Goal: Task Accomplishment & Management: Use online tool/utility

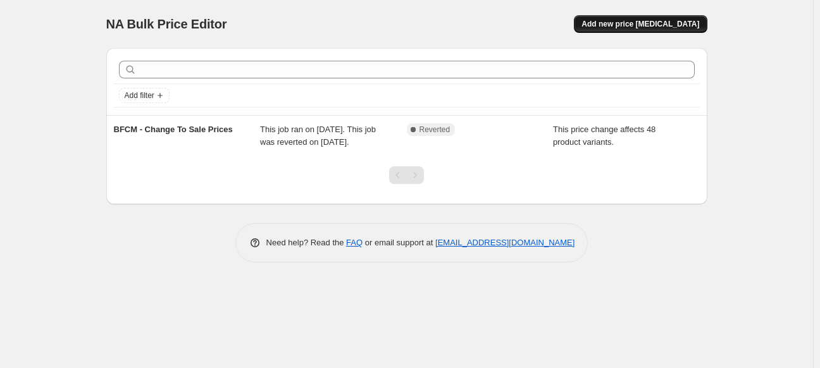
click at [639, 29] on button "Add new price change job" at bounding box center [640, 24] width 133 height 18
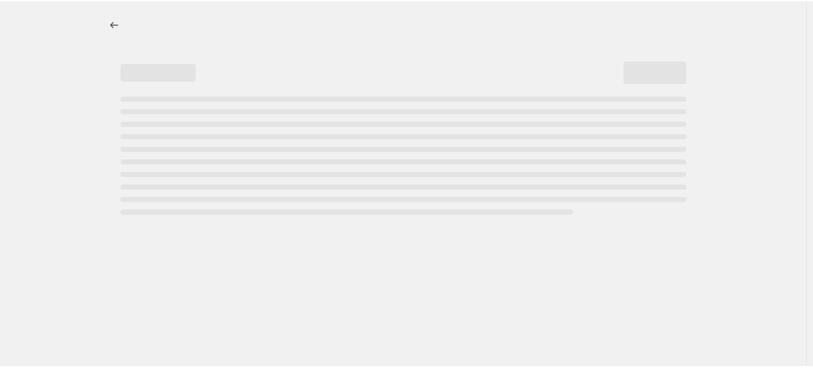
select select "percentage"
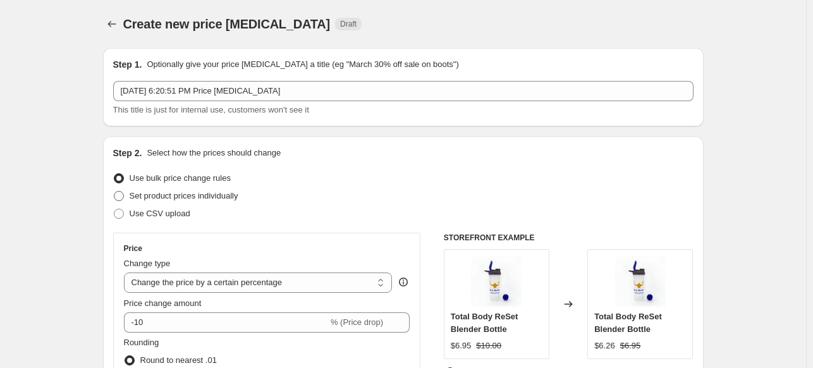
click at [213, 200] on span "Set product prices individually" at bounding box center [184, 195] width 109 height 9
click at [114, 192] on input "Set product prices individually" at bounding box center [114, 191] width 1 height 1
radio input "true"
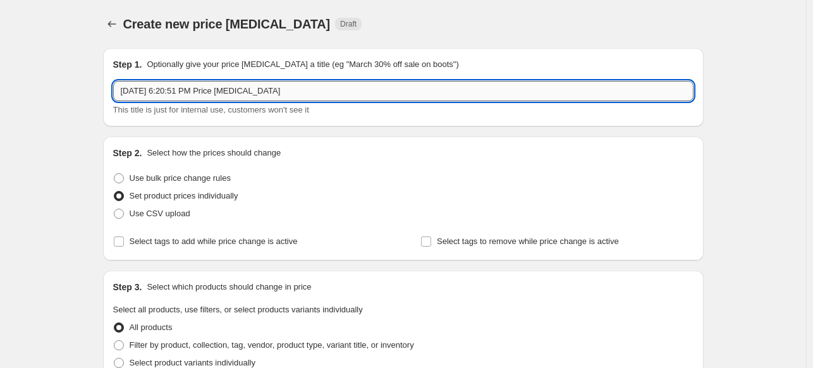
click at [291, 92] on input "Sep 26, 2025, 6:20:51 PM Price change job" at bounding box center [403, 91] width 581 height 20
drag, startPoint x: 298, startPoint y: 92, endPoint x: 70, endPoint y: 70, distance: 229.3
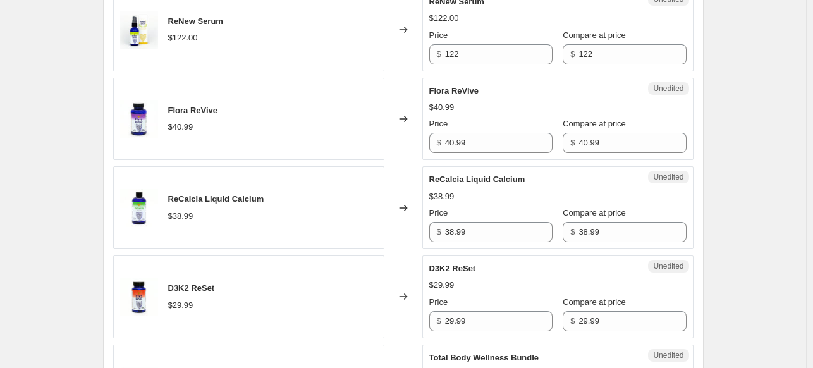
scroll to position [696, 0]
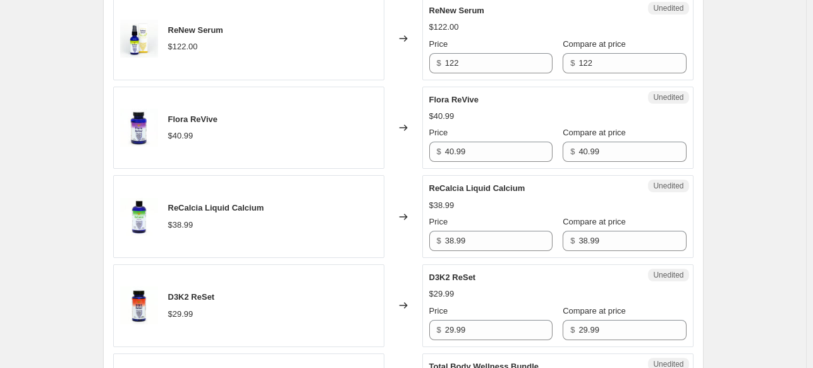
type input "EVENT_ABCs of Immune Health"
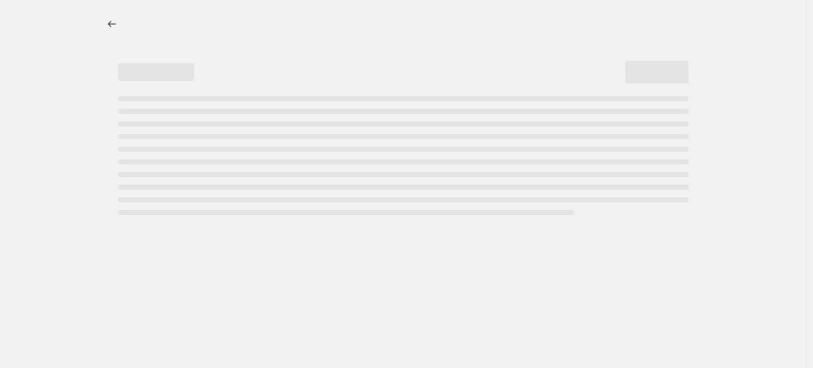
select select "percentage"
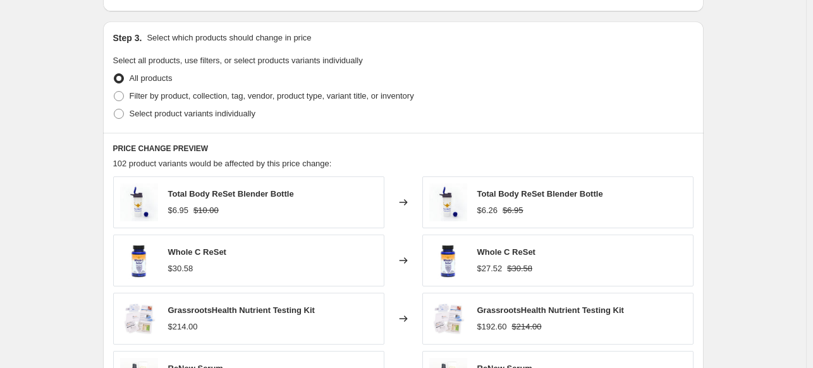
scroll to position [569, 0]
click at [178, 100] on span "Filter by product, collection, tag, vendor, product type, variant title, or inv…" at bounding box center [272, 95] width 285 height 9
click at [114, 92] on input "Filter by product, collection, tag, vendor, product type, variant title, or inv…" at bounding box center [114, 91] width 1 height 1
radio input "true"
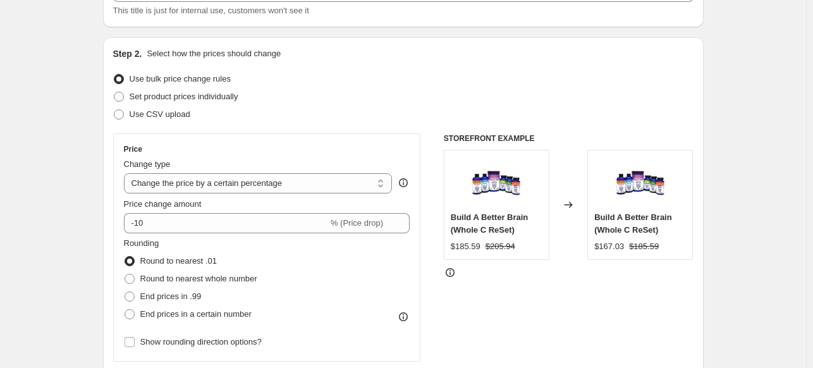
scroll to position [0, 0]
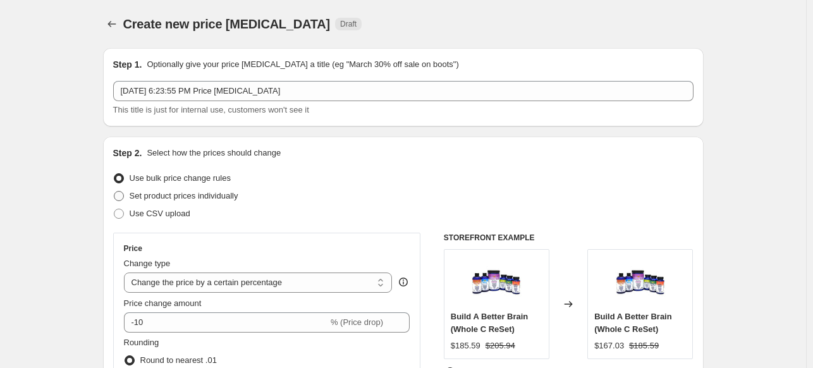
click at [179, 199] on span "Set product prices individually" at bounding box center [184, 195] width 109 height 9
click at [114, 192] on input "Set product prices individually" at bounding box center [114, 191] width 1 height 1
radio input "true"
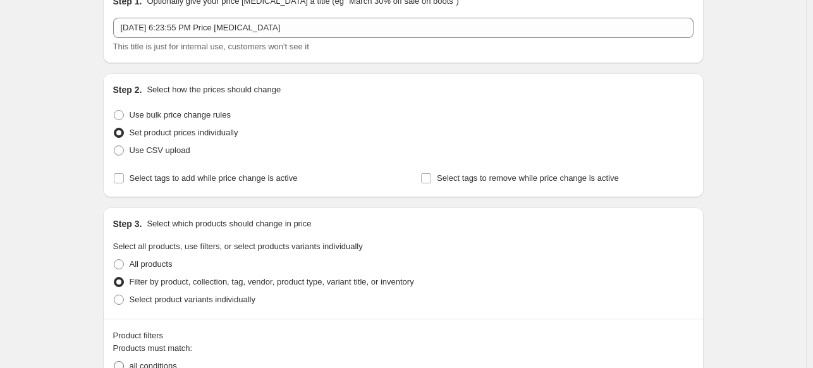
scroll to position [63, 0]
click at [130, 265] on label "All products" at bounding box center [142, 264] width 59 height 18
click at [114, 260] on input "All products" at bounding box center [114, 259] width 1 height 1
radio input "true"
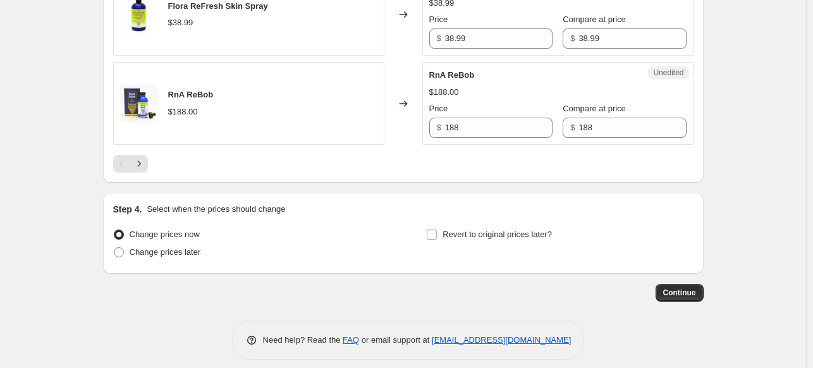
scroll to position [2073, 0]
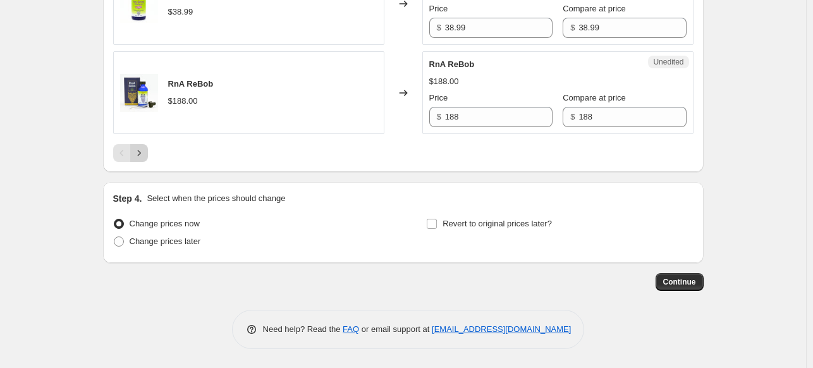
click at [145, 154] on icon "Next" at bounding box center [139, 153] width 13 height 13
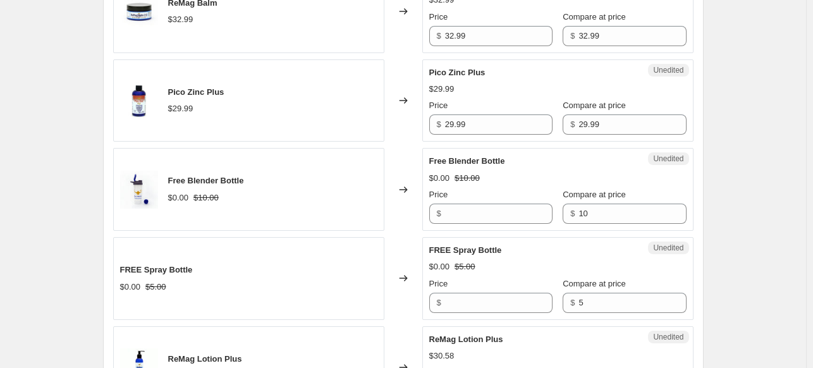
scroll to position [669, 0]
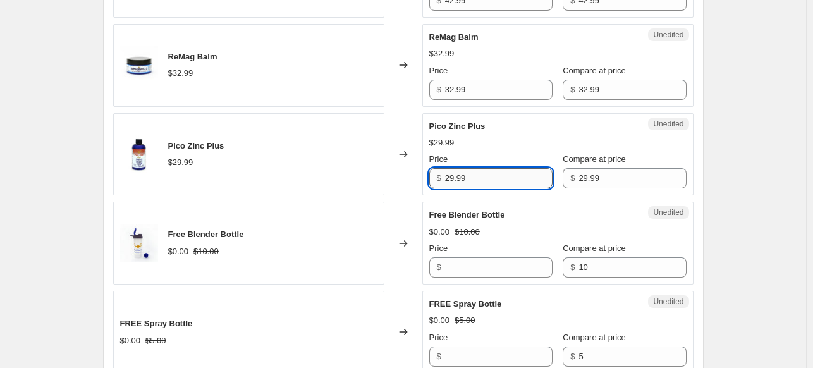
click at [491, 176] on input "29.99" at bounding box center [499, 178] width 108 height 20
paste input "$23.3"
drag, startPoint x: 474, startPoint y: 175, endPoint x: 427, endPoint y: 174, distance: 46.8
click at [427, 174] on div "Unedited Pico Zinc Plus $29.99 Price $ 29.99 Compare at price $ 29.99" at bounding box center [557, 154] width 271 height 83
paste input "$23.3"
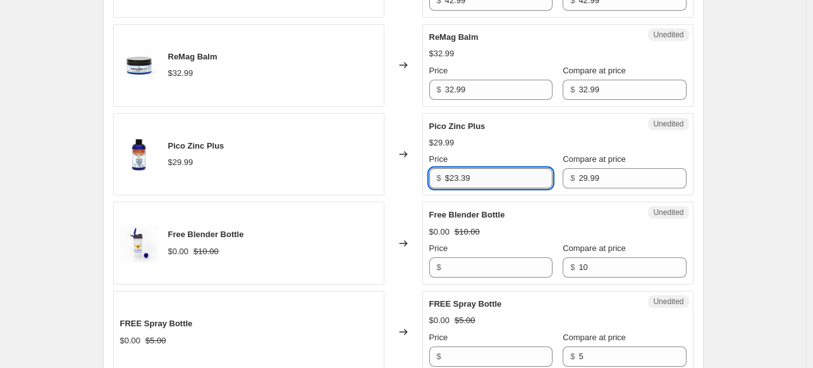
click at [452, 178] on input "$23.39" at bounding box center [499, 178] width 108 height 20
type input "23.39"
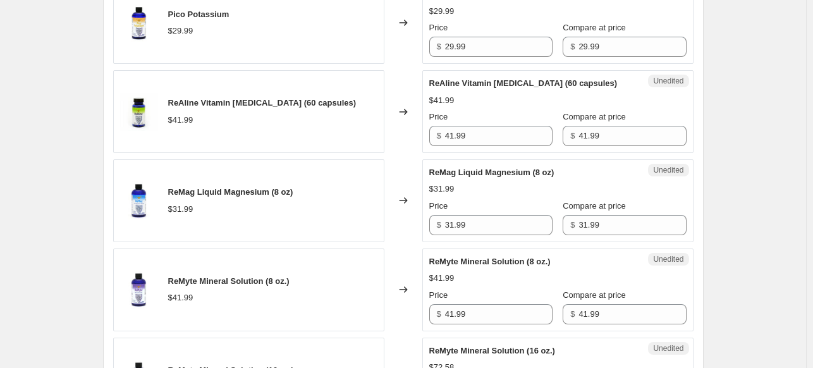
scroll to position [1238, 0]
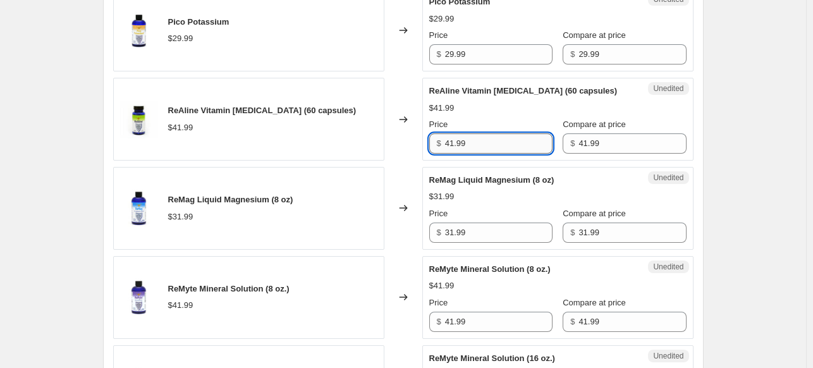
click at [488, 141] on input "41.99" at bounding box center [499, 143] width 108 height 20
paste input "32.75"
type input "32.75"
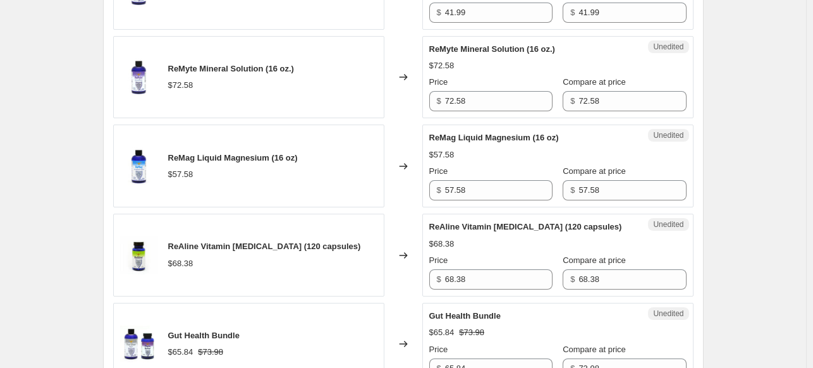
scroll to position [1554, 0]
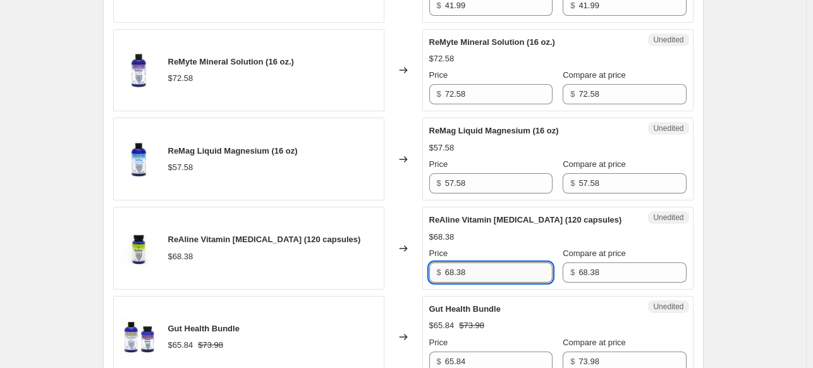
click at [484, 265] on input "68.38" at bounding box center [499, 272] width 108 height 20
paste input "53.34"
type input "53.34"
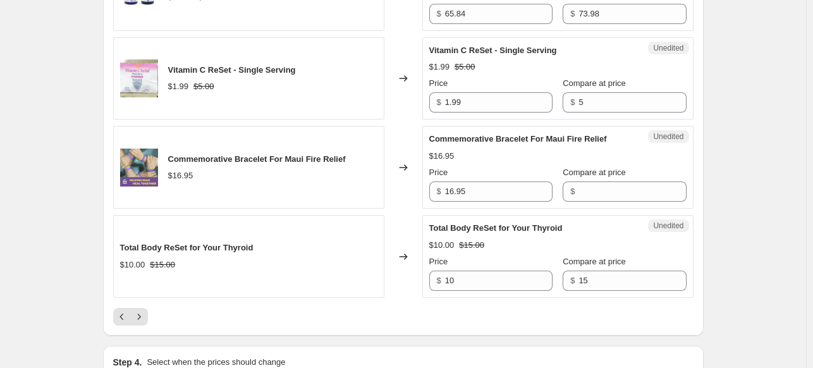
scroll to position [2060, 0]
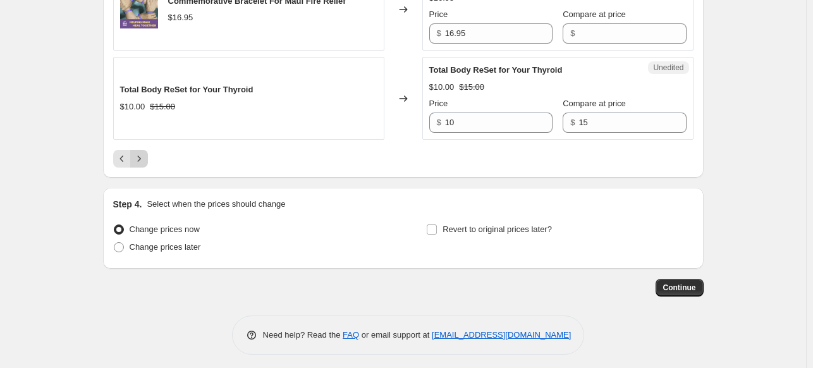
click at [144, 156] on icon "Next" at bounding box center [139, 158] width 13 height 13
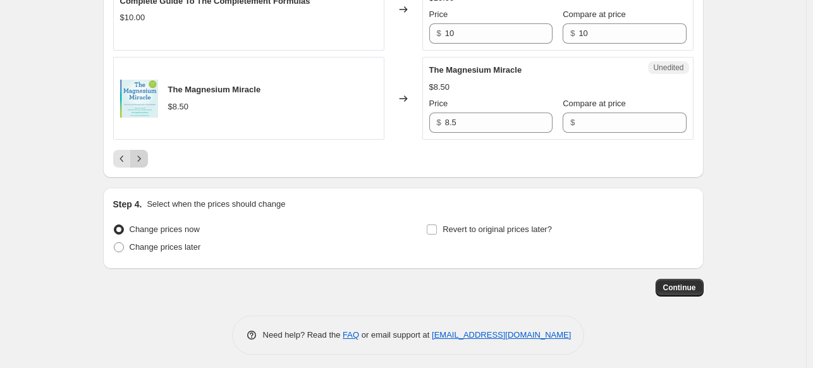
click at [139, 155] on icon "Next" at bounding box center [139, 158] width 13 height 13
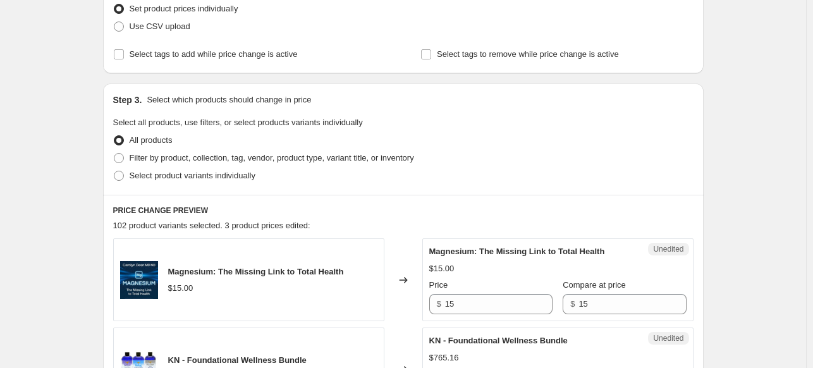
scroll to position [190, 0]
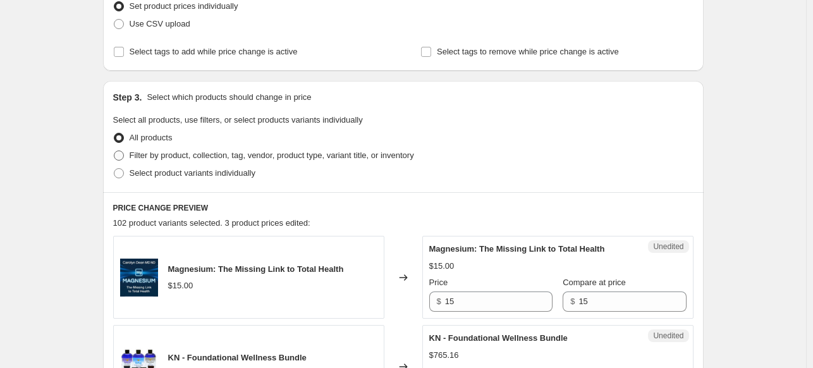
click at [142, 159] on span "Filter by product, collection, tag, vendor, product type, variant title, or inv…" at bounding box center [272, 155] width 285 height 9
click at [114, 151] on input "Filter by product, collection, tag, vendor, product type, variant title, or inv…" at bounding box center [114, 151] width 1 height 1
radio input "true"
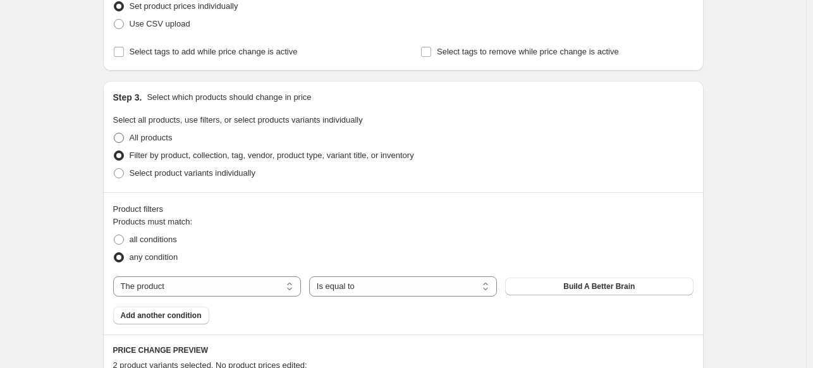
click at [127, 138] on label "All products" at bounding box center [142, 138] width 59 height 18
click at [114, 133] on input "All products" at bounding box center [114, 133] width 1 height 1
radio input "true"
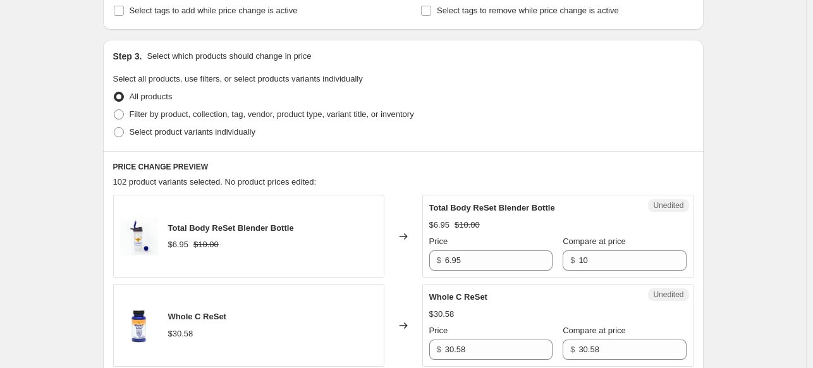
scroll to position [126, 0]
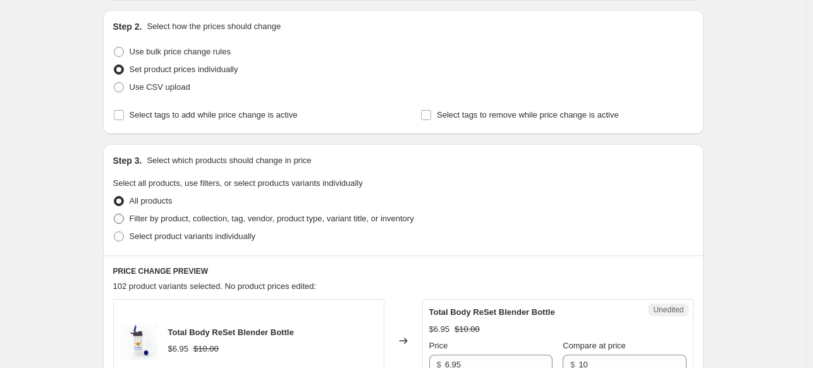
click at [137, 216] on span "Filter by product, collection, tag, vendor, product type, variant title, or inv…" at bounding box center [272, 218] width 285 height 9
click at [114, 214] on input "Filter by product, collection, tag, vendor, product type, variant title, or inv…" at bounding box center [114, 214] width 1 height 1
radio input "true"
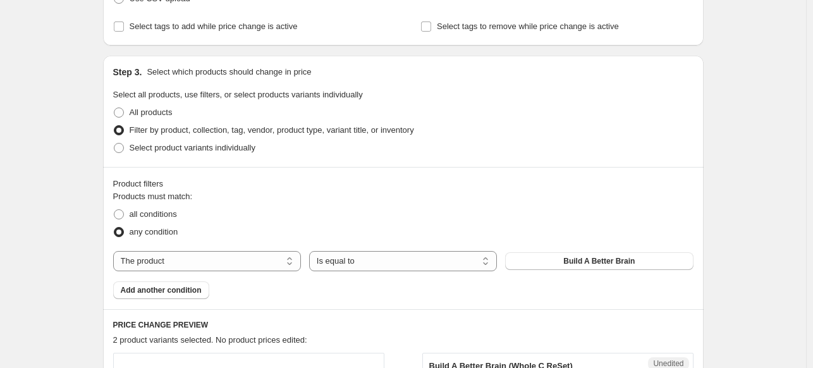
scroll to position [316, 0]
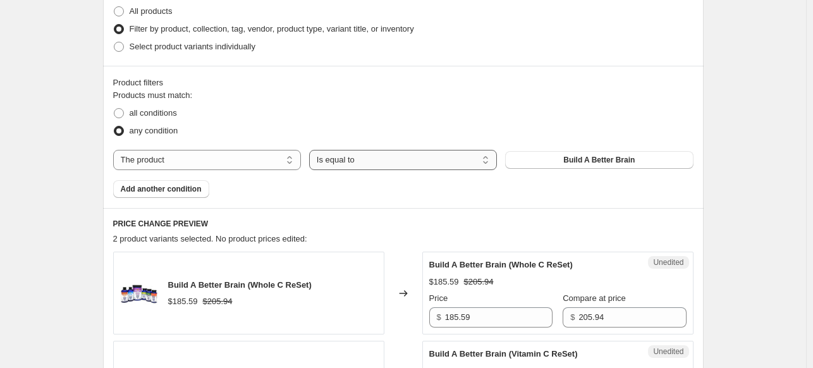
click at [362, 160] on select "Is equal to Is not equal to" at bounding box center [403, 160] width 188 height 20
click at [572, 163] on span "Build A Better Brain" at bounding box center [598, 160] width 71 height 10
click at [243, 151] on select "The product The product's collection The product's tag The product's vendor The…" at bounding box center [207, 160] width 188 height 20
select select "collection"
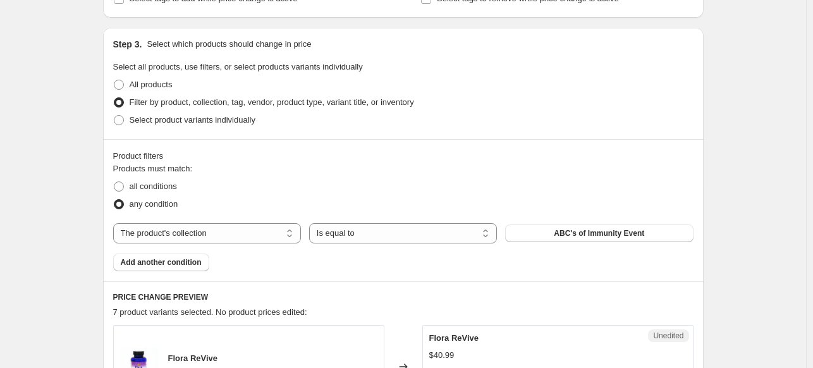
scroll to position [190, 0]
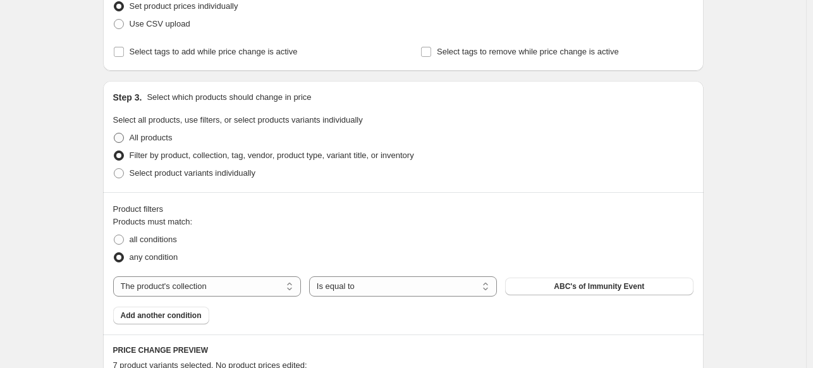
click at [121, 133] on span at bounding box center [119, 138] width 10 height 10
click at [114, 133] on input "All products" at bounding box center [114, 133] width 1 height 1
radio input "true"
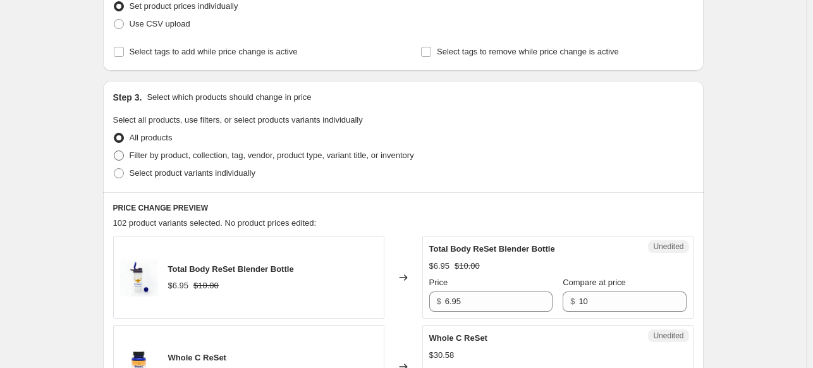
click at [127, 157] on label "Filter by product, collection, tag, vendor, product type, variant title, or inv…" at bounding box center [263, 156] width 301 height 18
click at [114, 151] on input "Filter by product, collection, tag, vendor, product type, variant title, or inv…" at bounding box center [114, 151] width 1 height 1
radio input "true"
select select "collection"
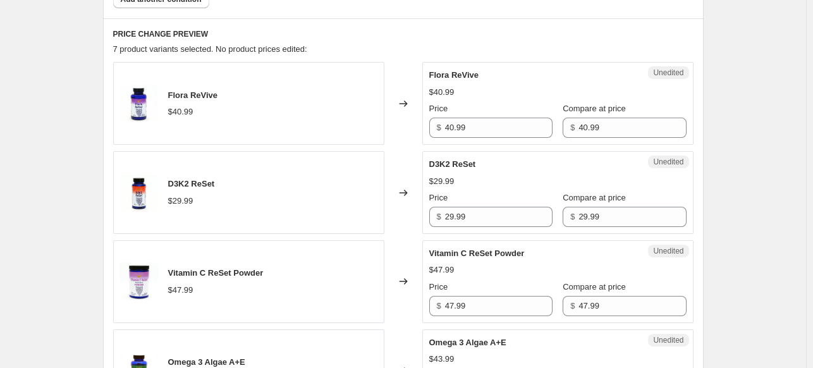
scroll to position [759, 0]
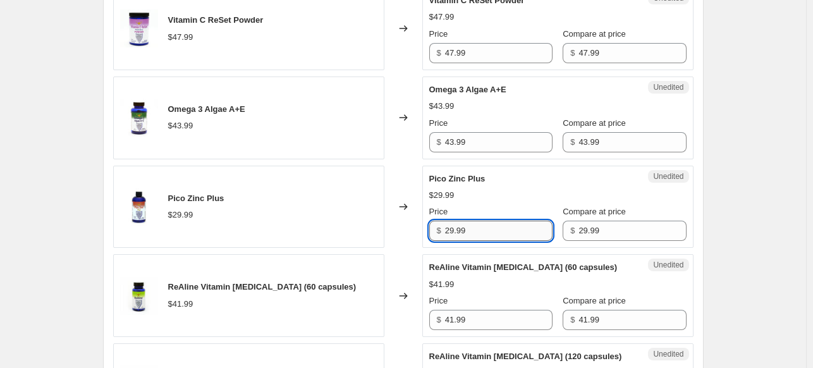
click at [498, 232] on input "29.99" at bounding box center [499, 231] width 108 height 20
paste input "3"
type input "23.99"
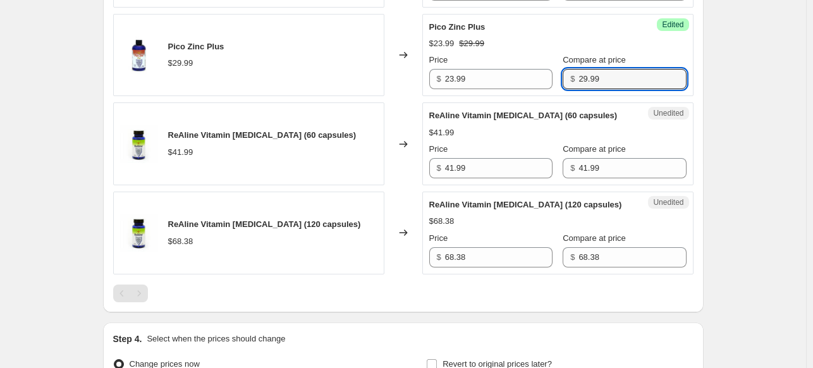
scroll to position [949, 0]
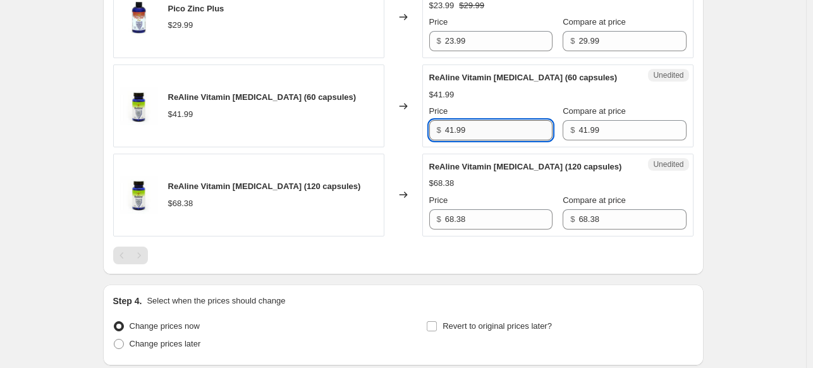
click at [486, 130] on input "41.99" at bounding box center [499, 130] width 108 height 20
paste input "32.75"
type input "32.75"
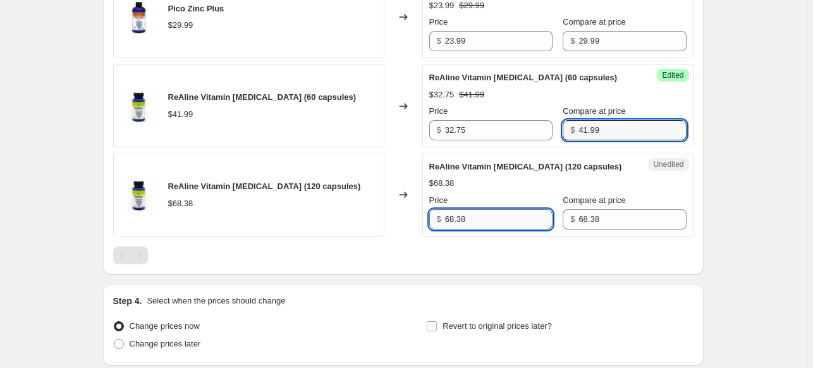
click at [481, 214] on input "68.38" at bounding box center [499, 219] width 108 height 20
paste input "53.34"
type input "53.34"
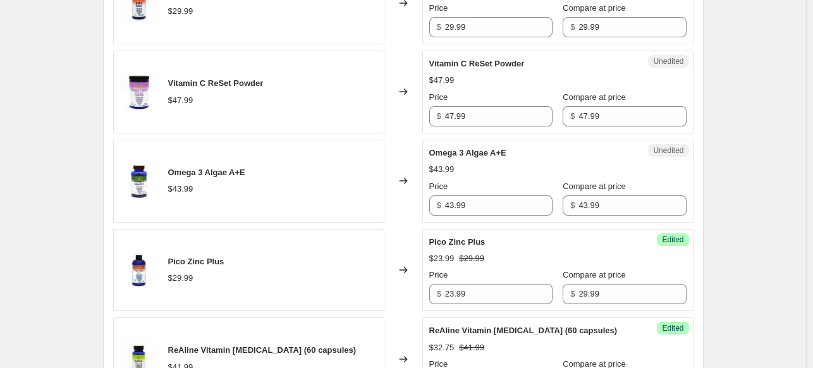
scroll to position [569, 0]
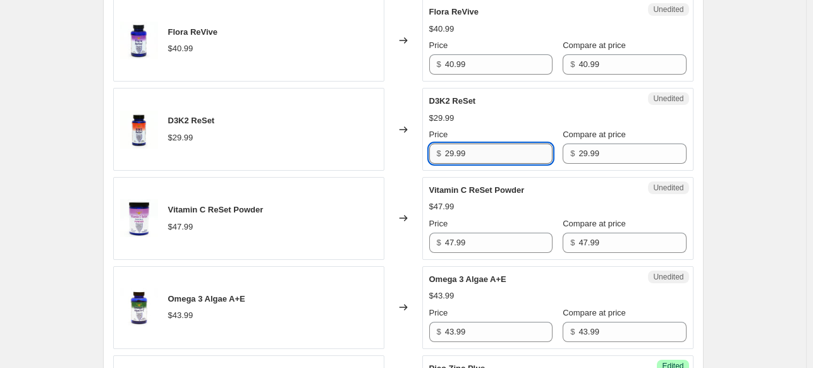
click at [519, 150] on input "29.99" at bounding box center [499, 154] width 108 height 20
paste input "3.3"
type input "23.39"
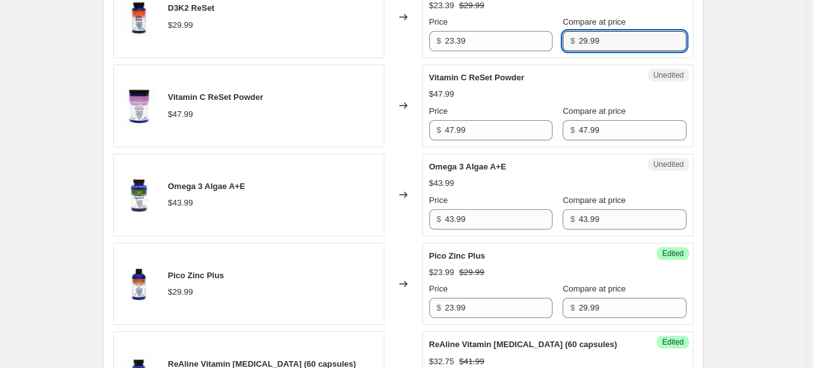
scroll to position [696, 0]
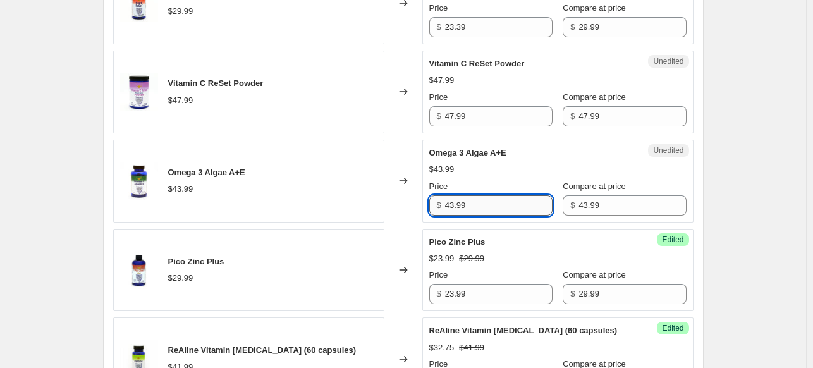
click at [495, 209] on input "43.99" at bounding box center [499, 205] width 108 height 20
paste input "34.31"
type input "34.31"
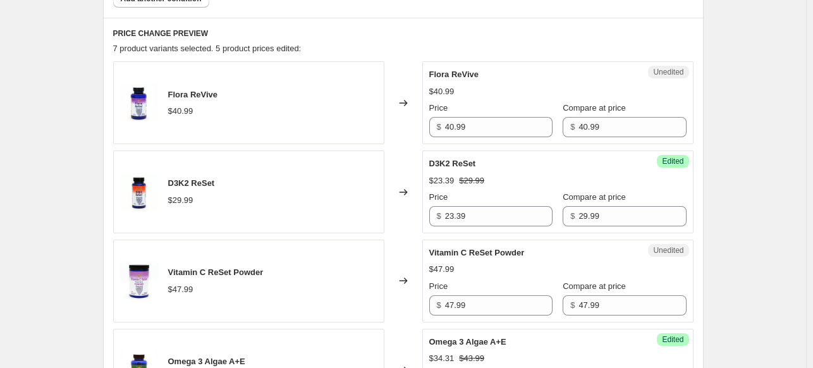
scroll to position [506, 0]
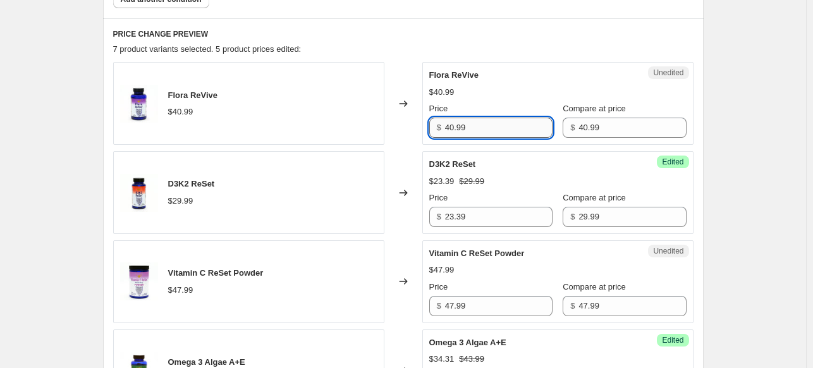
click at [500, 126] on input "40.99" at bounding box center [499, 128] width 108 height 20
paste input "31.97"
type input "31.97"
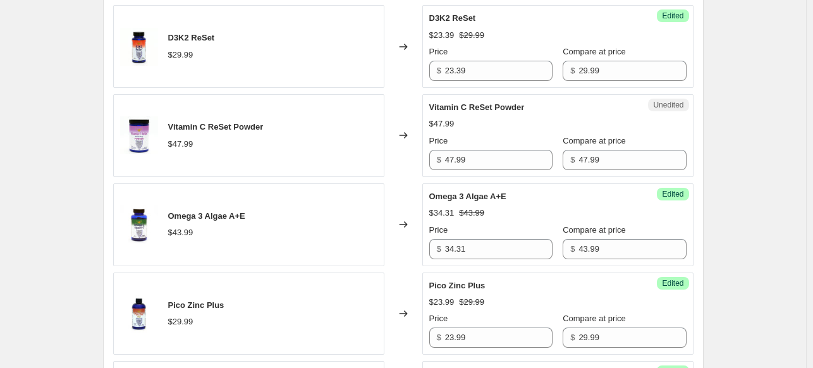
scroll to position [696, 0]
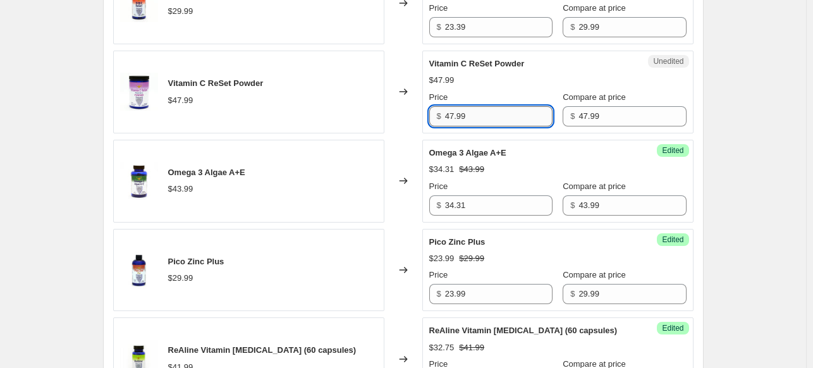
click at [471, 120] on input "47.99" at bounding box center [499, 116] width 108 height 20
paste input "23.85"
type input "23.85"
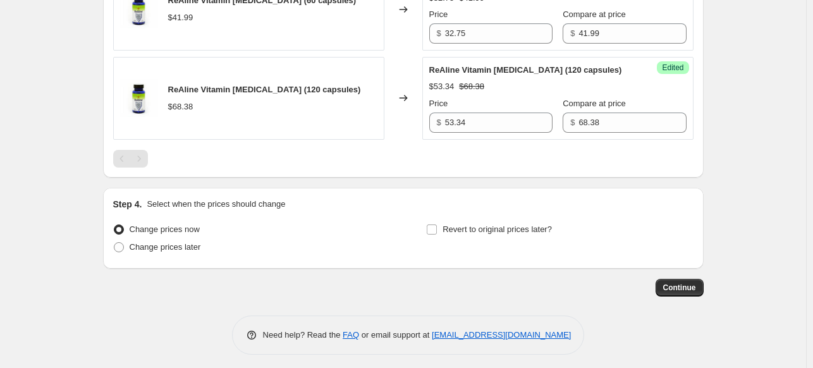
scroll to position [1049, 0]
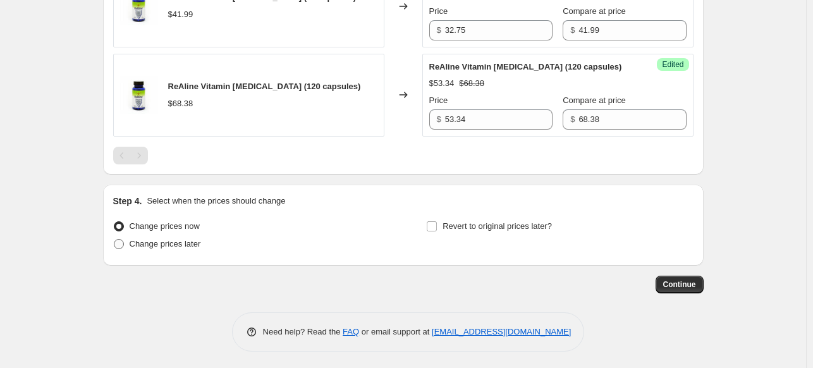
click at [180, 239] on span "Change prices later" at bounding box center [165, 243] width 71 height 9
click at [114, 239] on input "Change prices later" at bounding box center [114, 239] width 1 height 1
radio input "true"
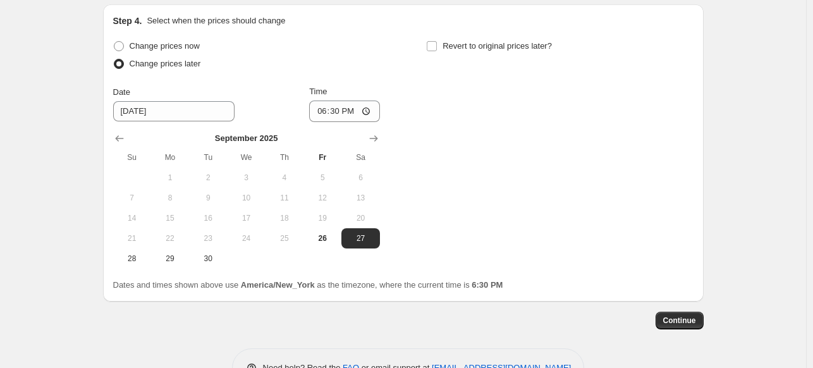
scroll to position [1238, 0]
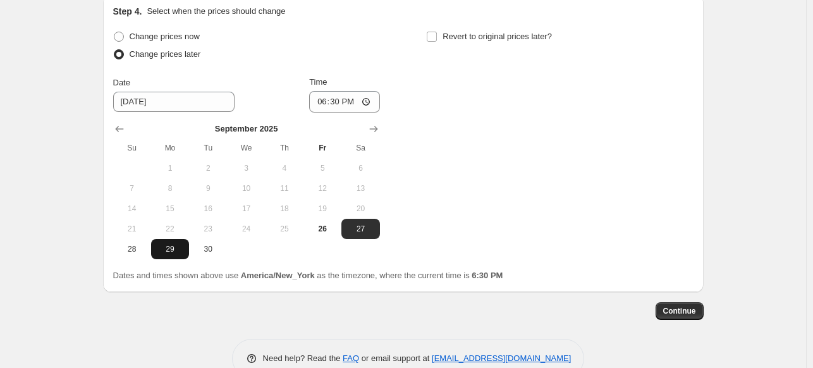
click at [180, 251] on span "29" at bounding box center [170, 249] width 28 height 10
type input "[DATE]"
click at [372, 101] on input "18:30" at bounding box center [344, 102] width 71 height 22
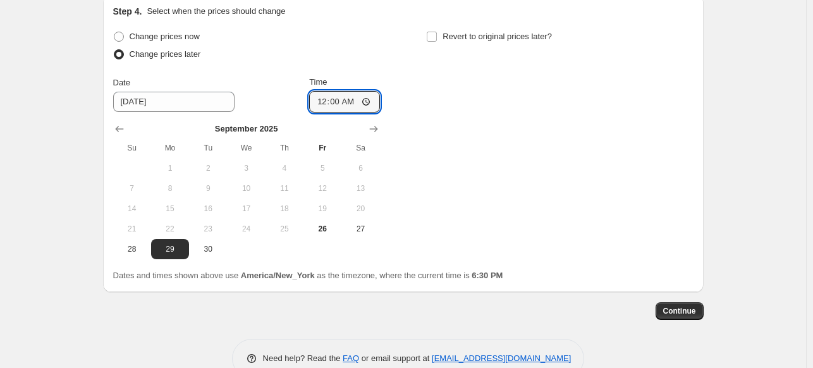
type input "00:00"
click at [503, 216] on div "Change prices now Change prices later Date [DATE] Time 00:00 [DATE] Su Mo Tu We…" at bounding box center [403, 143] width 581 height 231
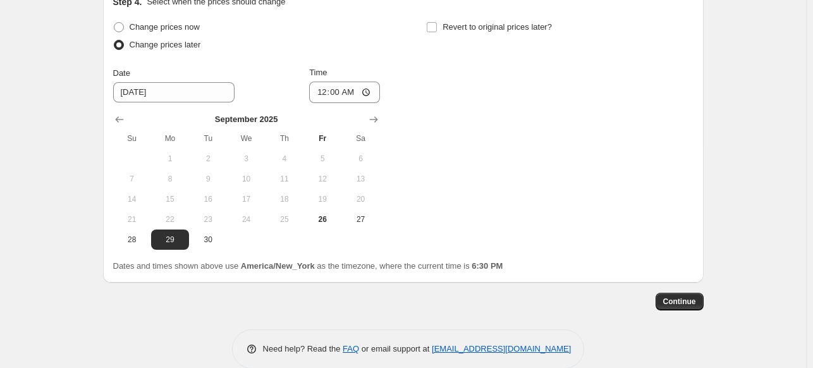
scroll to position [1265, 0]
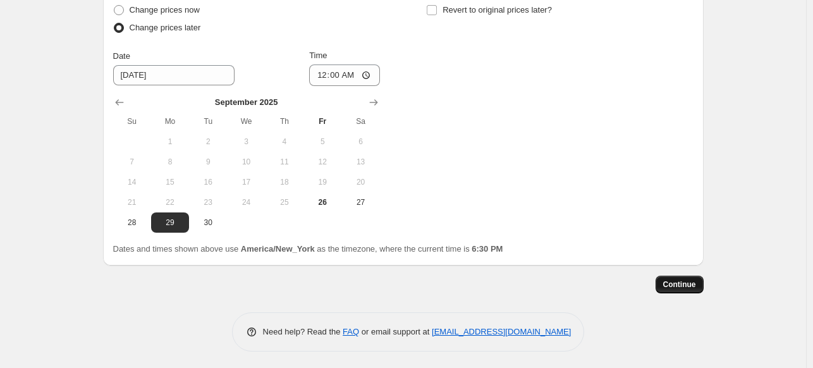
click at [689, 281] on span "Continue" at bounding box center [679, 285] width 33 height 10
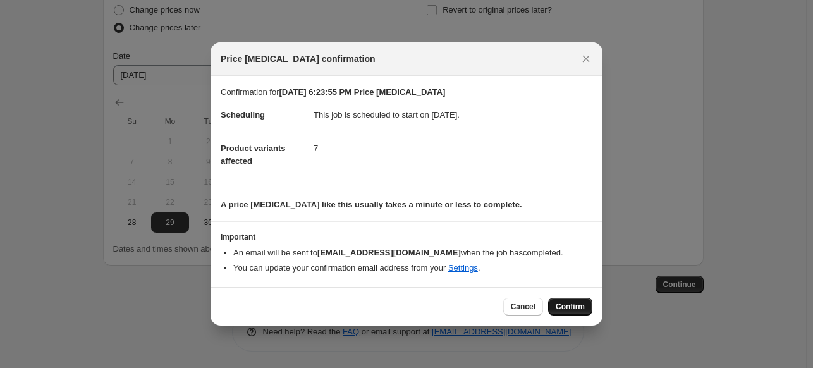
click at [575, 309] on span "Confirm" at bounding box center [570, 307] width 29 height 10
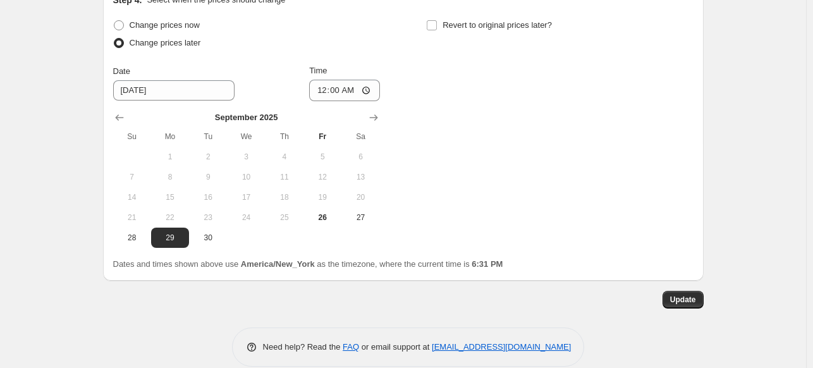
scroll to position [1342, 0]
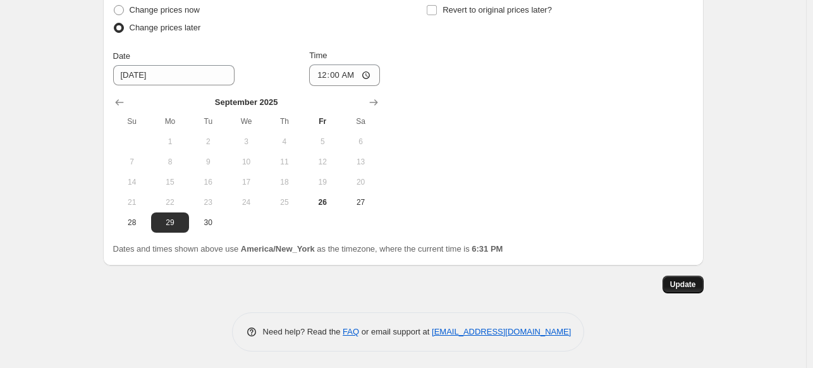
click at [701, 285] on button "Update" at bounding box center [683, 285] width 41 height 18
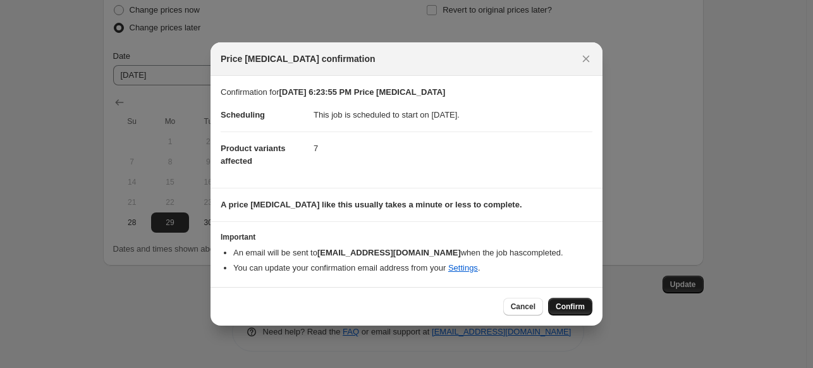
click at [567, 303] on span "Confirm" at bounding box center [570, 307] width 29 height 10
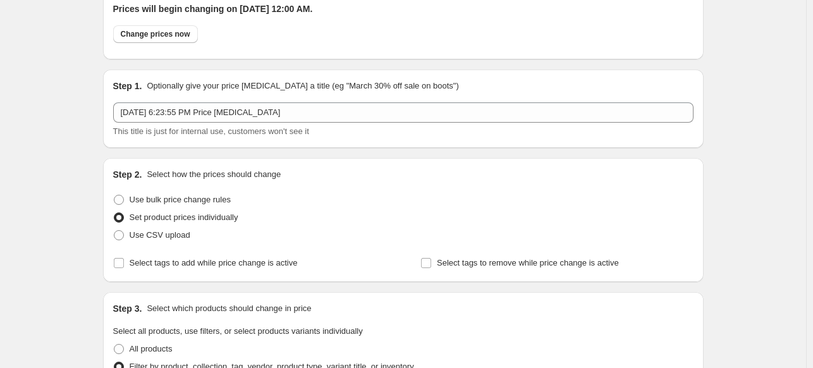
scroll to position [0, 0]
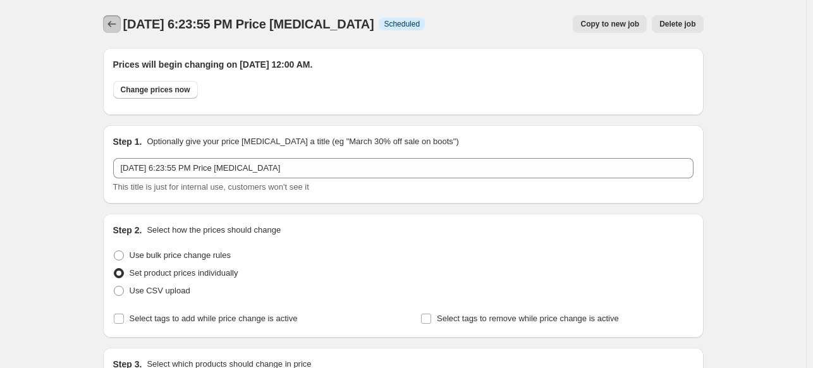
click at [114, 22] on icon "Price change jobs" at bounding box center [112, 24] width 13 height 13
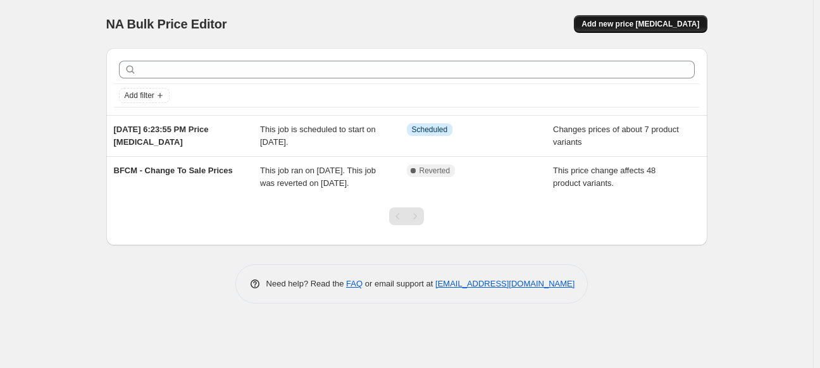
click at [625, 23] on span "Add new price [MEDICAL_DATA]" at bounding box center [640, 24] width 118 height 10
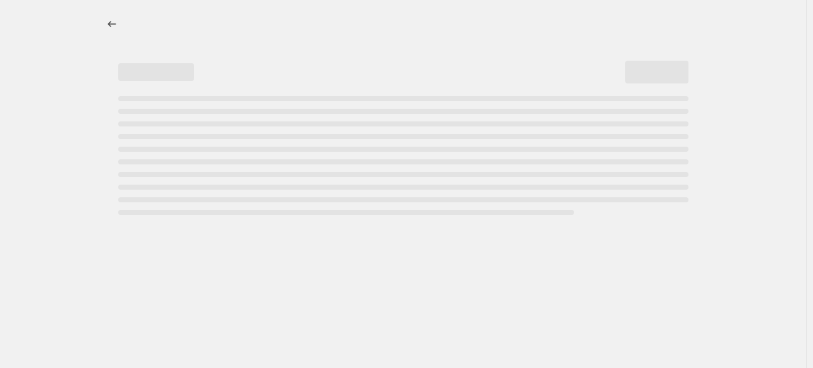
select select "percentage"
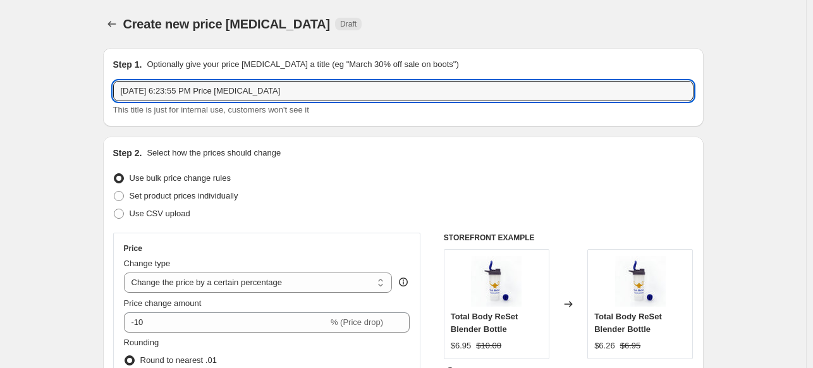
drag, startPoint x: 296, startPoint y: 83, endPoint x: 25, endPoint y: 55, distance: 272.1
type input "Revert Prices"
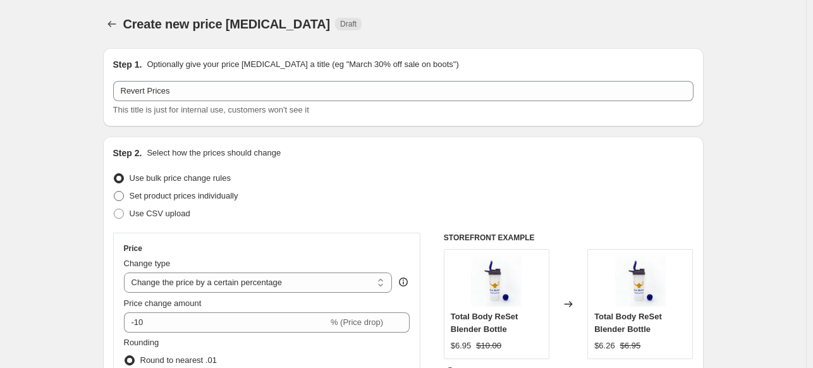
click at [124, 194] on span at bounding box center [119, 196] width 10 height 10
click at [114, 192] on input "Set product prices individually" at bounding box center [114, 191] width 1 height 1
radio input "true"
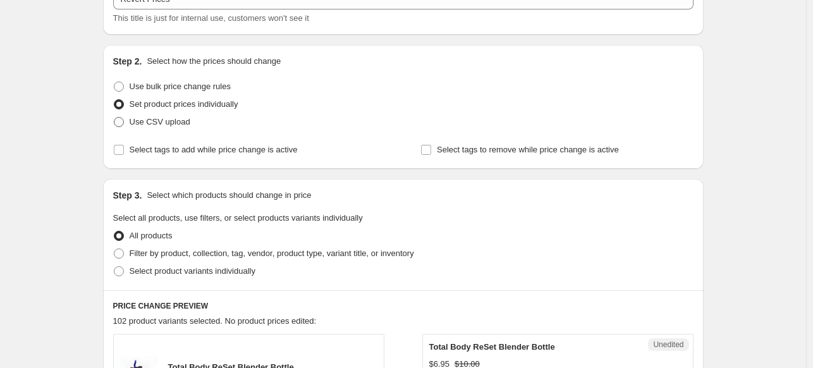
scroll to position [126, 0]
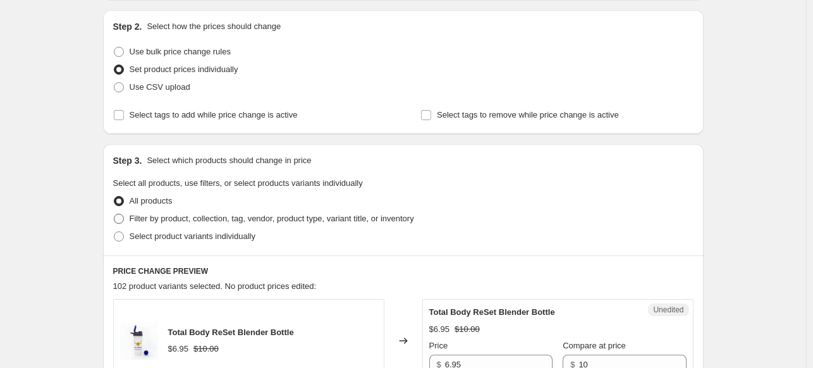
click at [122, 218] on span at bounding box center [119, 219] width 10 height 10
click at [114, 214] on input "Filter by product, collection, tag, vendor, product type, variant title, or inv…" at bounding box center [114, 214] width 1 height 1
radio input "true"
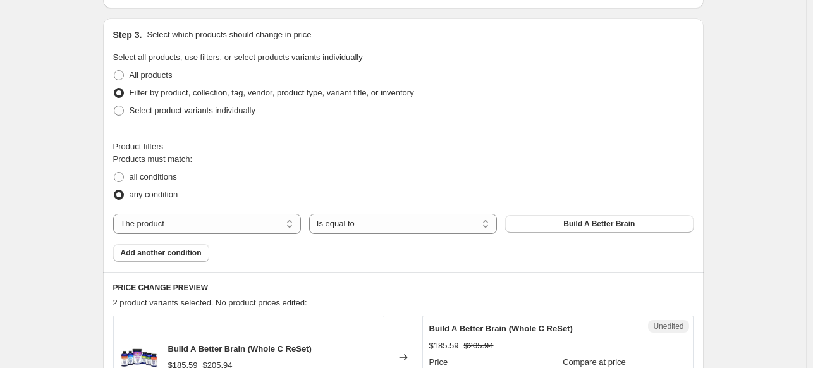
scroll to position [253, 0]
click at [278, 218] on select "The product The product's collection The product's tag The product's vendor The…" at bounding box center [207, 223] width 188 height 20
select select "collection"
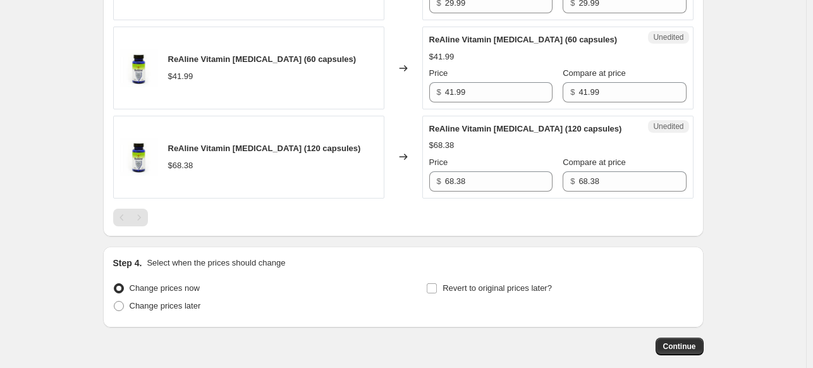
scroll to position [1049, 0]
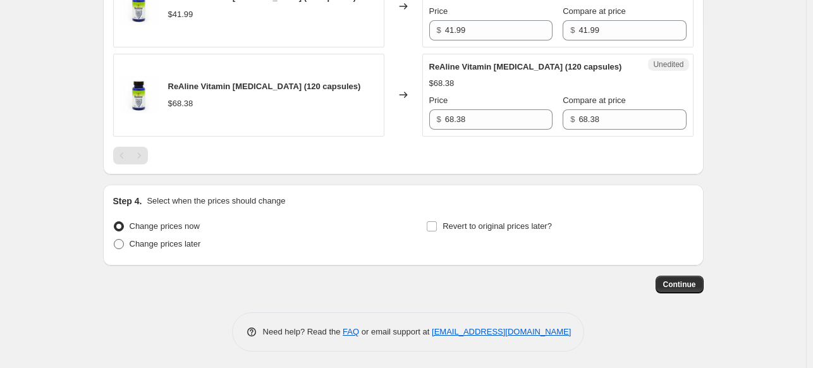
click at [198, 243] on span "Change prices later" at bounding box center [165, 243] width 71 height 9
click at [114, 240] on input "Change prices later" at bounding box center [114, 239] width 1 height 1
radio input "true"
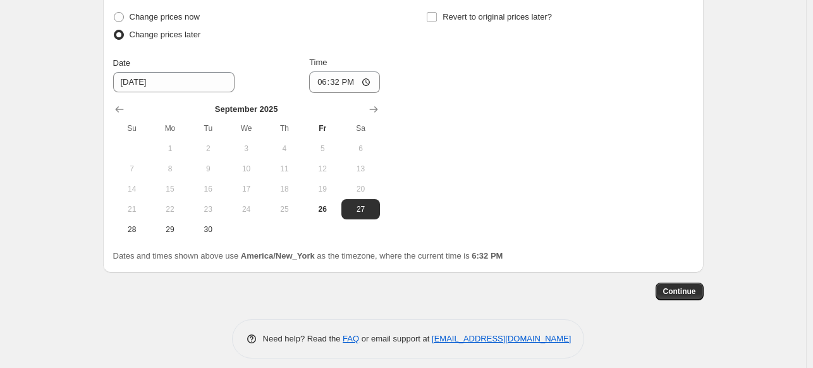
scroll to position [1265, 0]
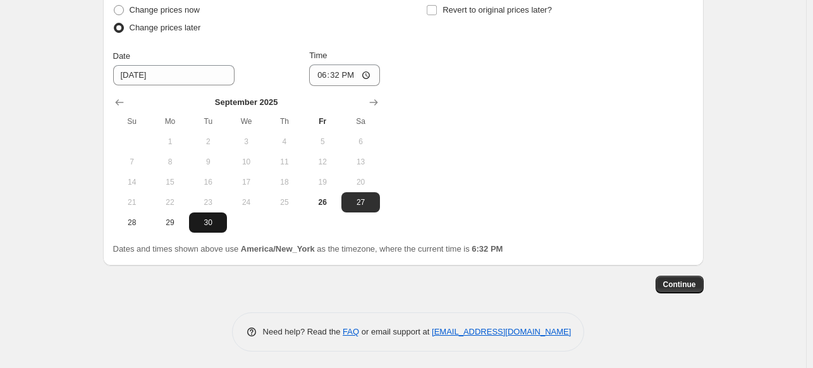
click at [205, 225] on span "30" at bounding box center [208, 223] width 28 height 10
click at [372, 71] on input "18:32" at bounding box center [344, 76] width 71 height 22
click at [233, 70] on div "Date [DATE] Time 18:32" at bounding box center [246, 67] width 267 height 37
click at [374, 101] on icon "Show next month, October 2025" at bounding box center [373, 102] width 8 height 6
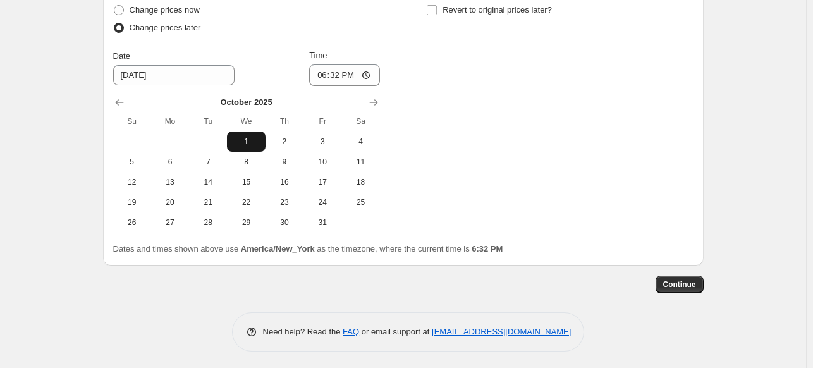
click at [243, 137] on span "1" at bounding box center [246, 142] width 28 height 10
type input "[DATE]"
click at [369, 70] on input "18:32" at bounding box center [344, 76] width 71 height 22
type input "00:00"
click at [476, 163] on div "Change prices now Change prices later Date [DATE] Time 00:00 [DATE] Su Mo Tu We…" at bounding box center [403, 116] width 581 height 231
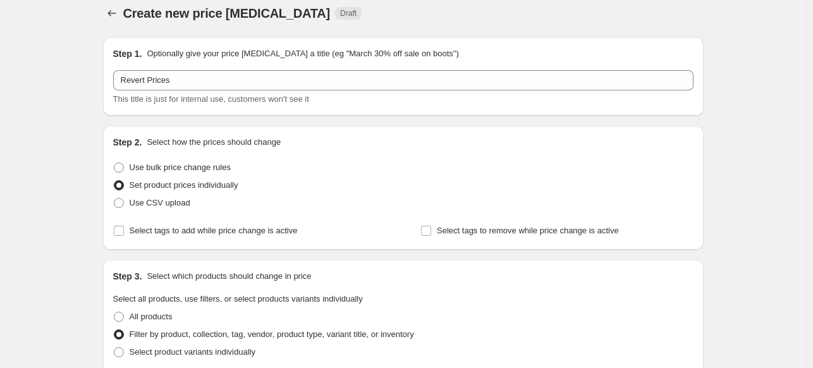
scroll to position [0, 0]
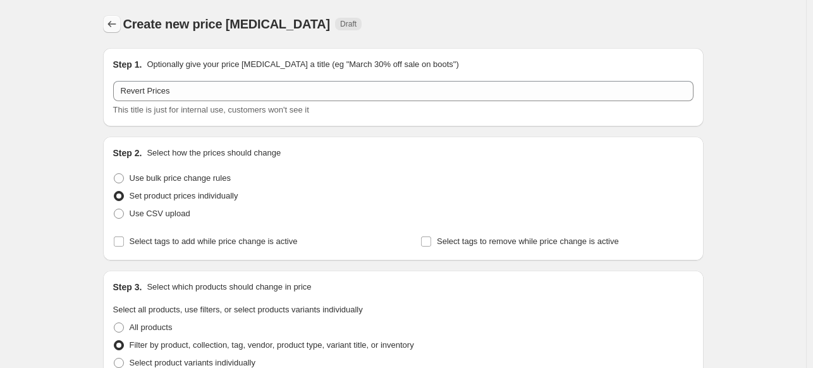
click at [110, 25] on icon "Price change jobs" at bounding box center [112, 24] width 13 height 13
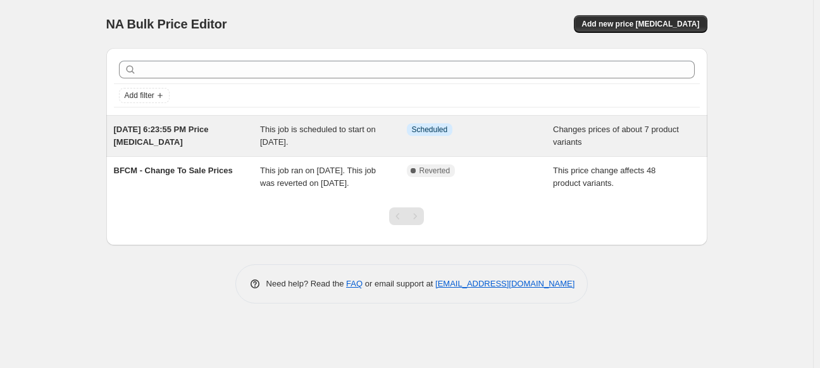
click at [166, 134] on span "[DATE] 6:23:55 PM Price [MEDICAL_DATA]" at bounding box center [161, 136] width 95 height 22
select select "collection"
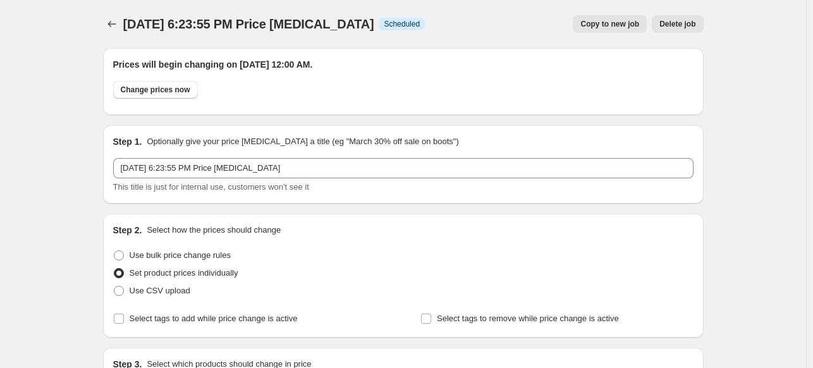
click at [343, 28] on span "[DATE] 6:23:55 PM Price [MEDICAL_DATA]" at bounding box center [248, 24] width 251 height 14
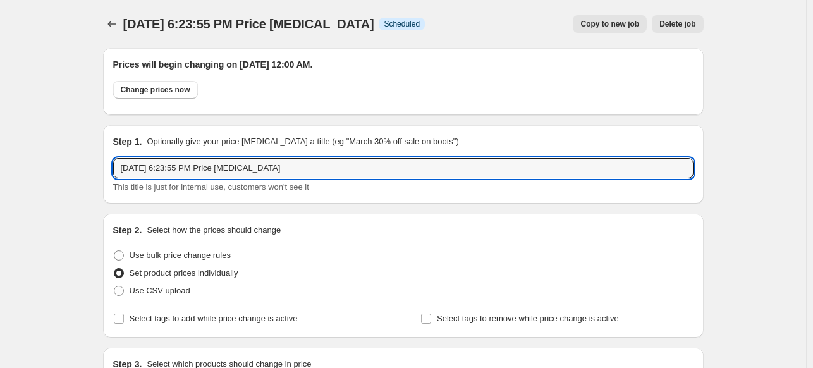
drag, startPoint x: 290, startPoint y: 172, endPoint x: 110, endPoint y: 164, distance: 179.8
click at [110, 164] on div "Step 1. Optionally give your price [MEDICAL_DATA] a title (eg "March 30% off sa…" at bounding box center [403, 164] width 601 height 78
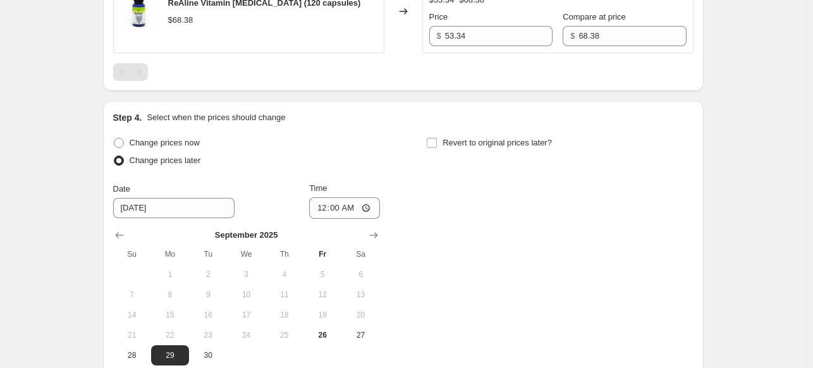
scroll to position [1265, 0]
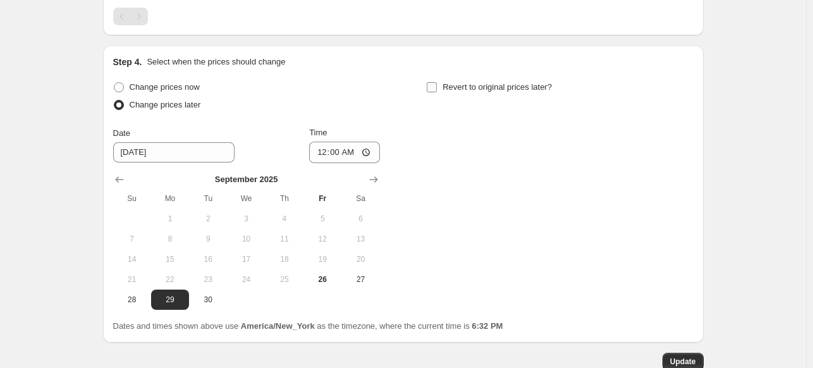
type input "EVENT_ABCs of Immune Health"
click at [441, 83] on label "Revert to original prices later?" at bounding box center [489, 87] width 126 height 18
click at [437, 83] on input "Revert to original prices later?" at bounding box center [432, 87] width 10 height 10
checkbox input "true"
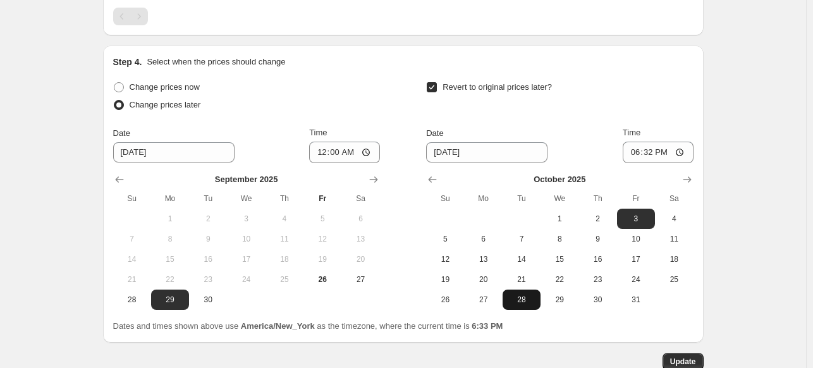
click at [520, 297] on span "28" at bounding box center [522, 300] width 28 height 10
click at [561, 297] on span "29" at bounding box center [560, 300] width 28 height 10
type input "[DATE]"
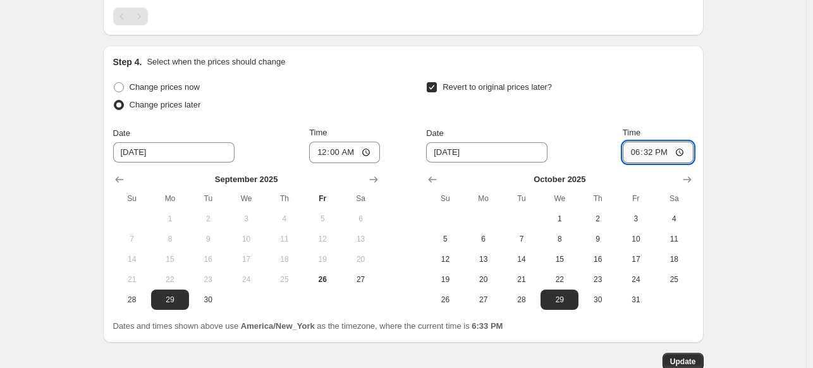
click at [684, 151] on input "18:32" at bounding box center [658, 153] width 71 height 22
type input "00:00"
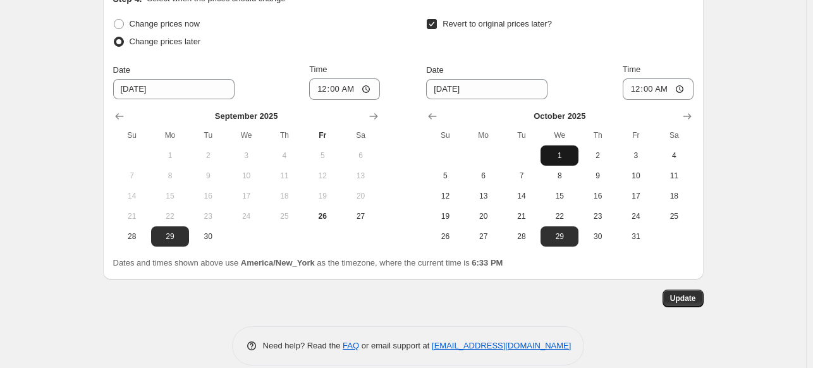
click at [558, 151] on span "1" at bounding box center [560, 156] width 28 height 10
type input "[DATE]"
click at [696, 300] on span "Update" at bounding box center [683, 298] width 26 height 10
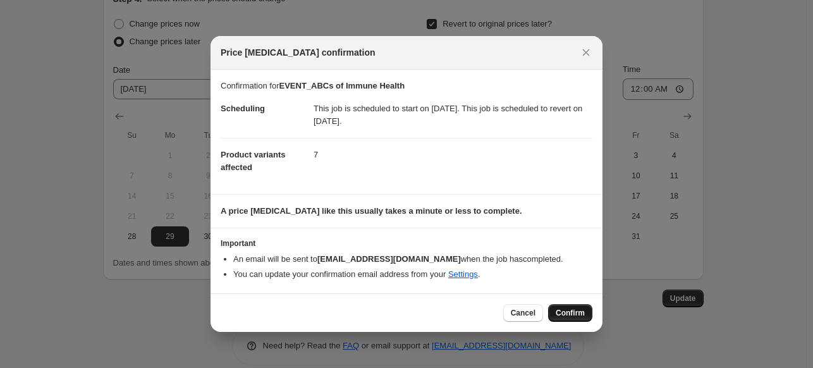
click at [572, 311] on span "Confirm" at bounding box center [570, 313] width 29 height 10
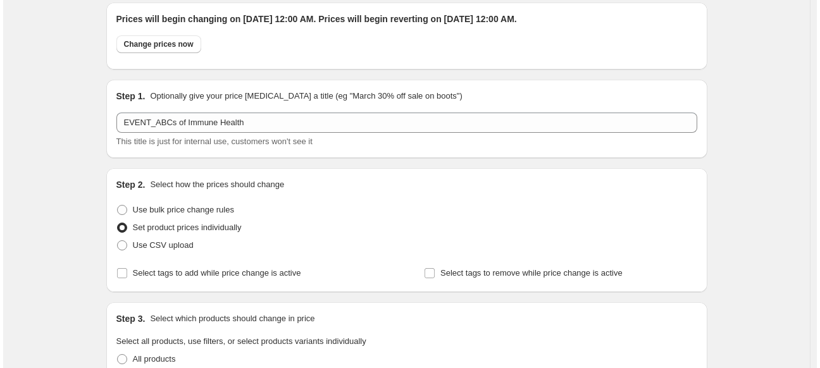
scroll to position [0, 0]
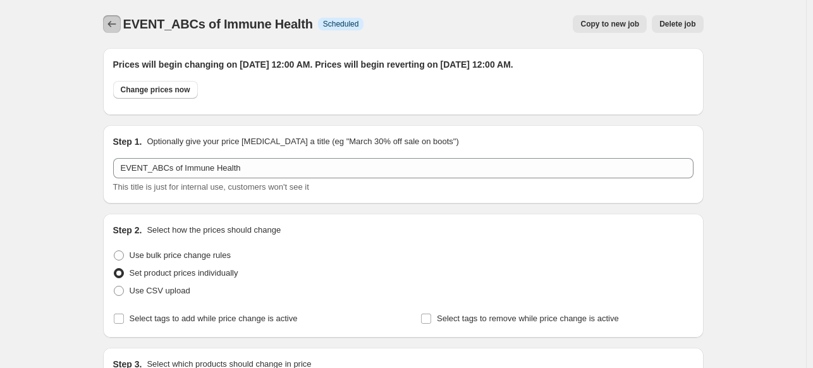
click at [118, 19] on icon "Price change jobs" at bounding box center [112, 24] width 13 height 13
